Goal: Task Accomplishment & Management: Use online tool/utility

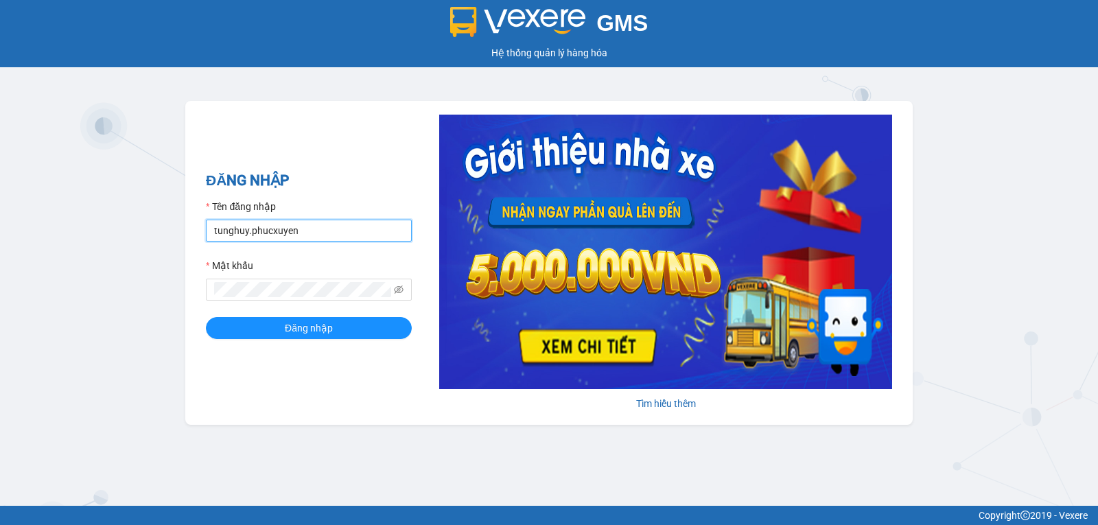
click at [360, 235] on input "tunghuy.phucxuyen" at bounding box center [309, 231] width 206 height 22
type input "nga.phucxuyen"
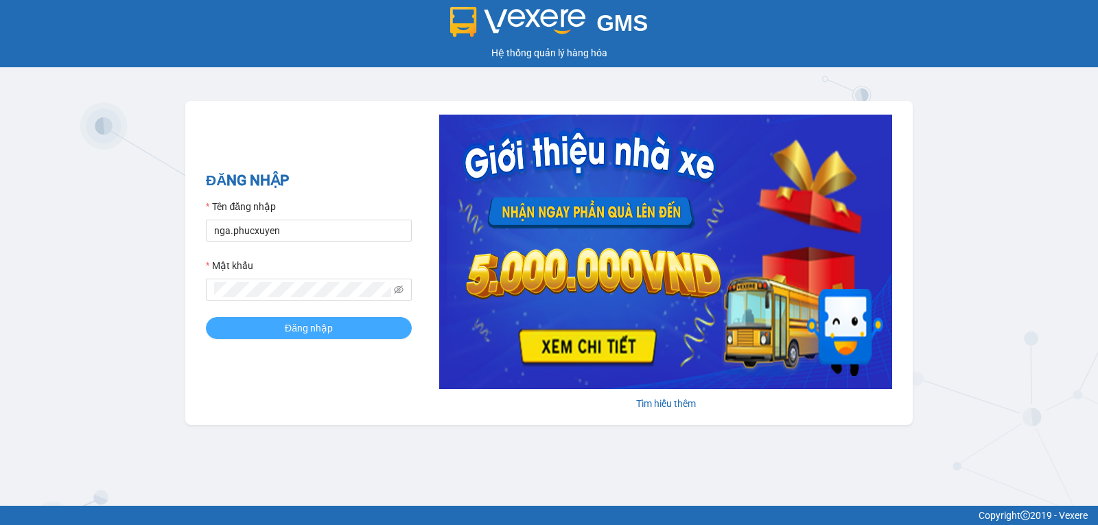
click at [259, 321] on button "Đăng nhập" at bounding box center [309, 328] width 206 height 22
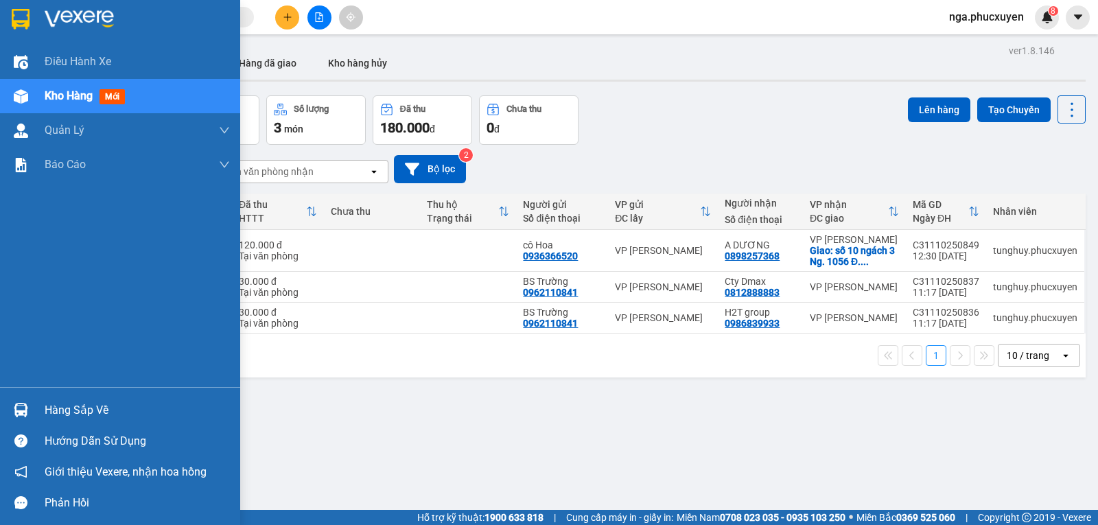
click at [69, 411] on div "Hàng sắp về" at bounding box center [137, 410] width 185 height 21
